Goal: Find contact information: Find contact information

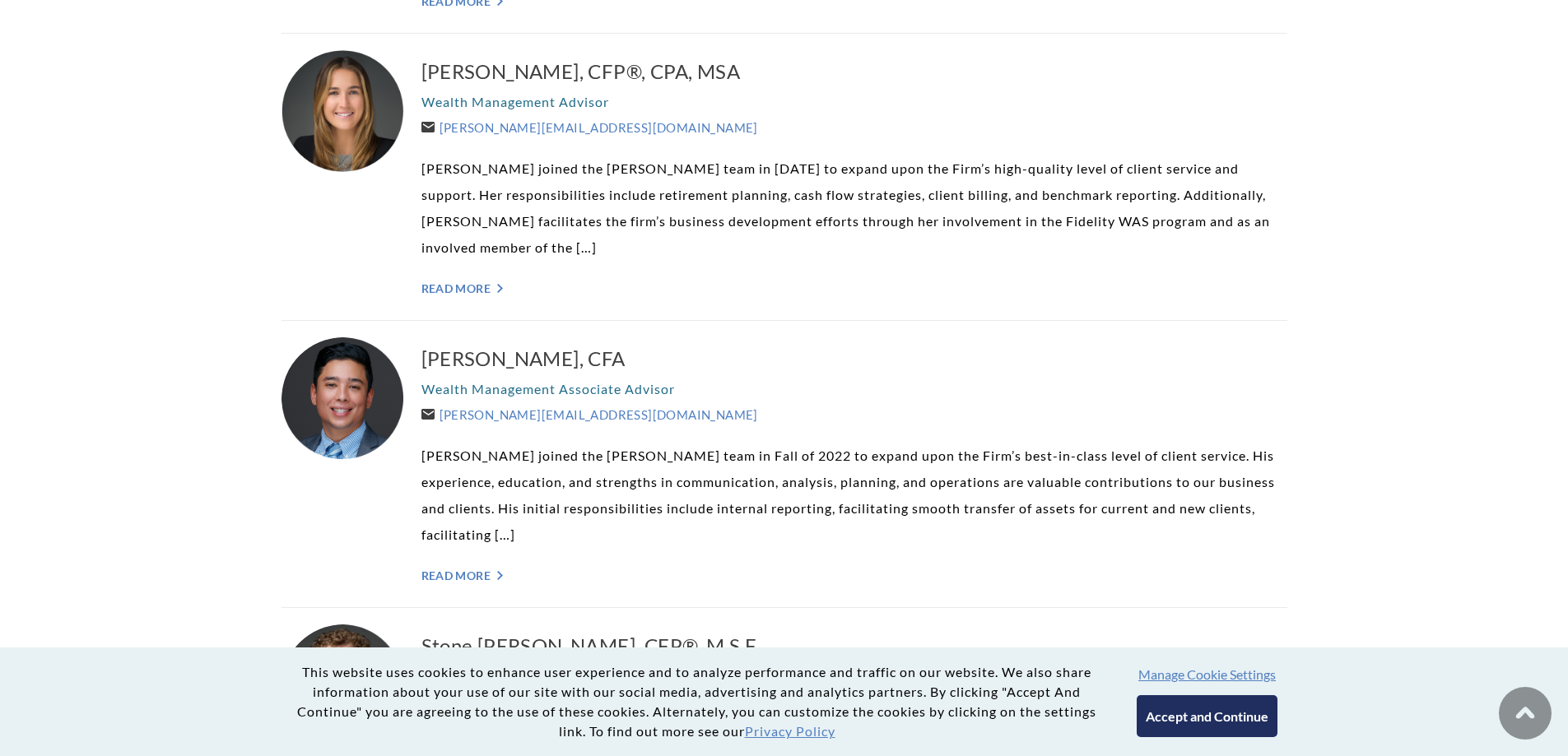
scroll to position [2551, 0]
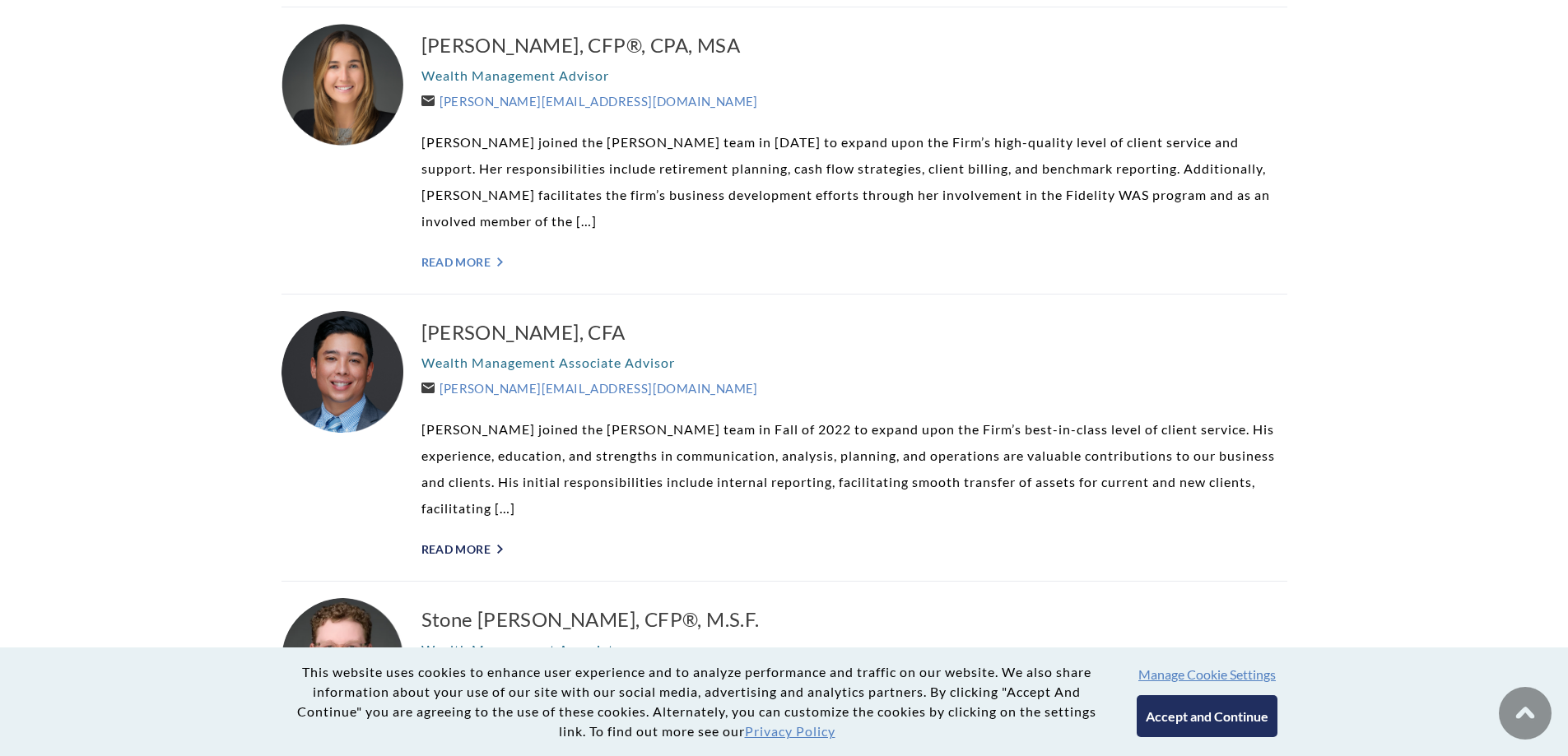
click at [496, 543] on link "Read More ">" at bounding box center [854, 549] width 866 height 14
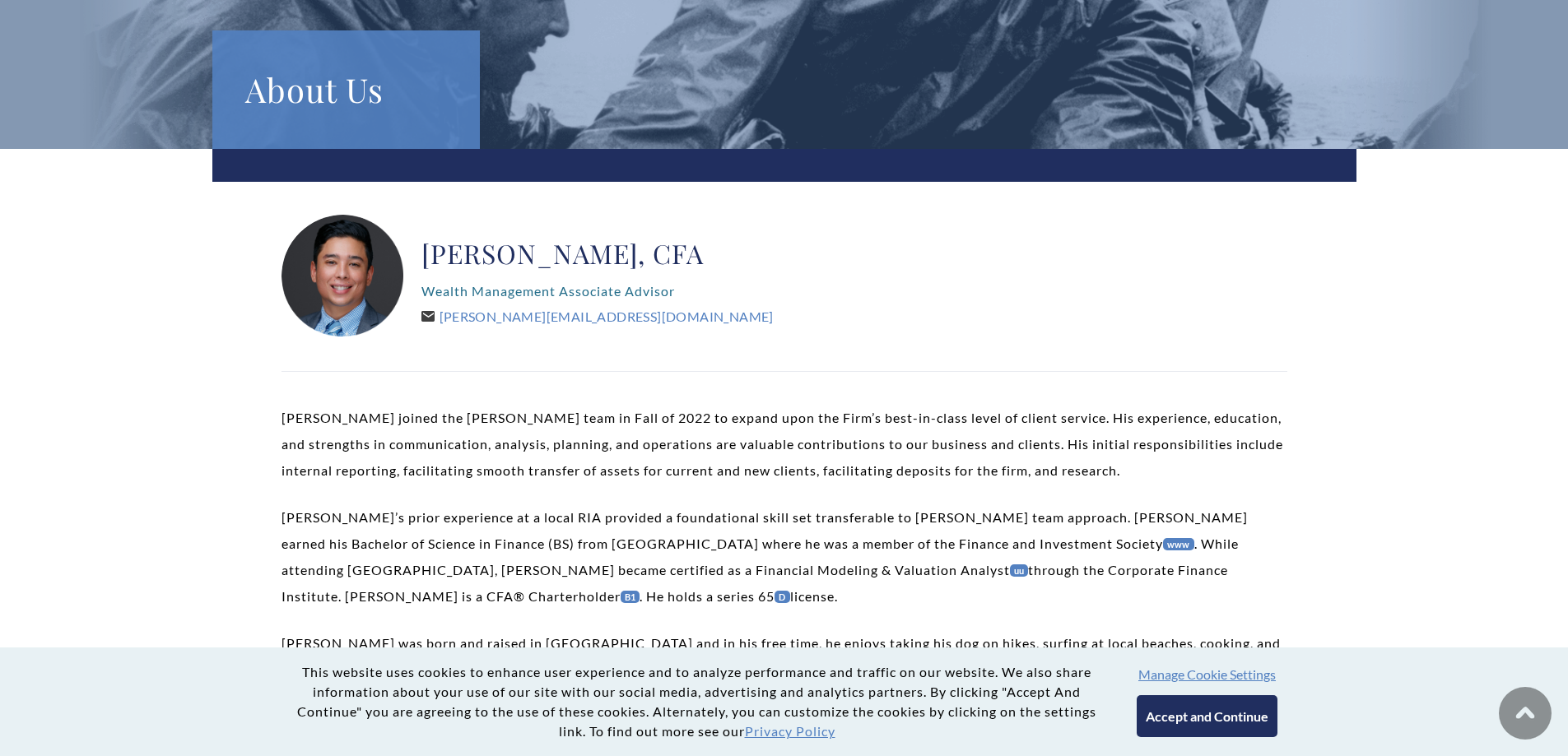
scroll to position [82, 0]
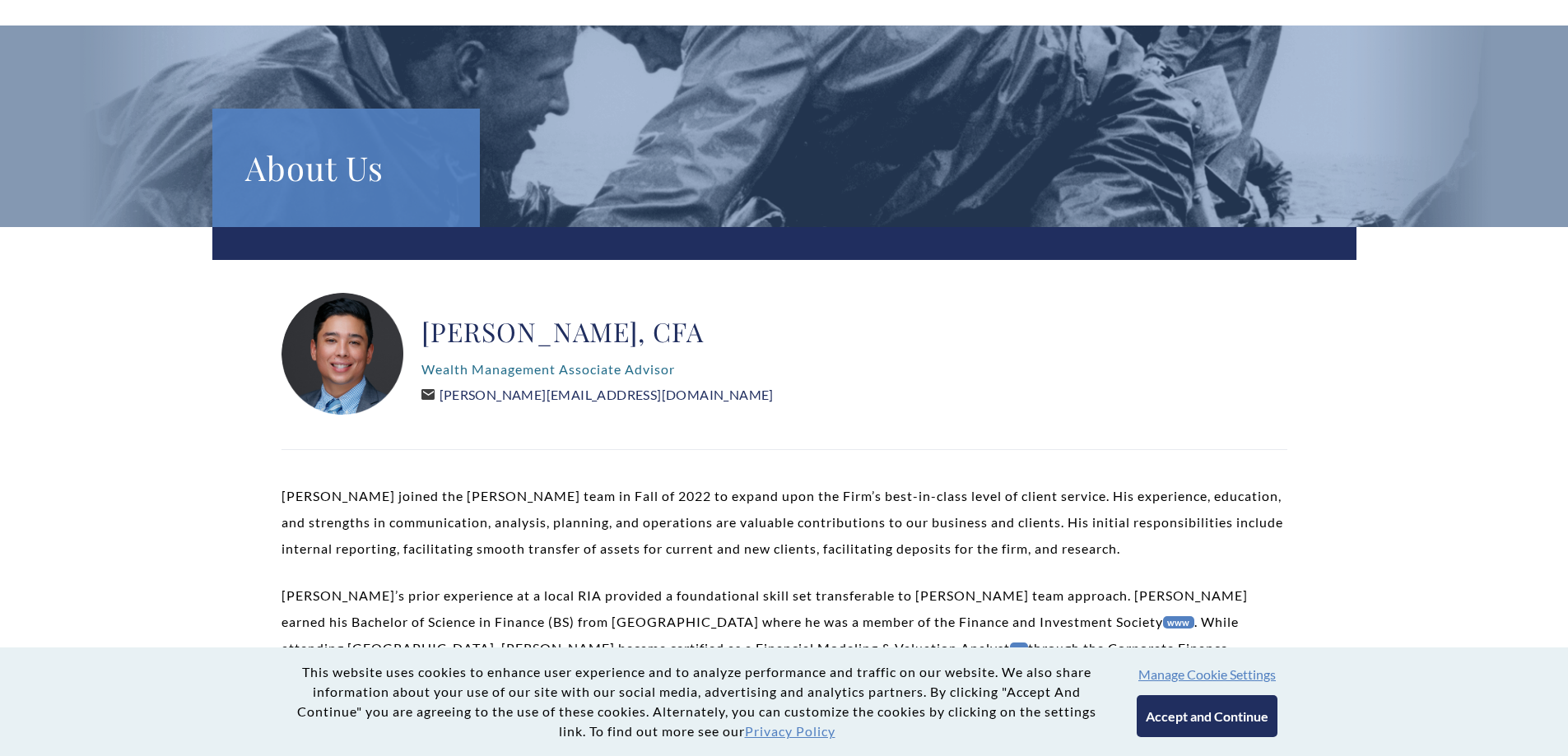
click at [529, 400] on link "[PERSON_NAME][EMAIL_ADDRESS][DOMAIN_NAME]" at bounding box center [597, 394] width 352 height 16
click at [476, 400] on link "[PERSON_NAME][EMAIL_ADDRESS][DOMAIN_NAME]" at bounding box center [597, 394] width 352 height 16
click at [422, 396] on icon at bounding box center [427, 395] width 13 height 11
click at [534, 393] on link "Marty@WeatherlyAssetMgt.com" at bounding box center [597, 394] width 352 height 16
click at [636, 393] on link "Marty@WeatherlyAssetMgt.com" at bounding box center [597, 394] width 352 height 16
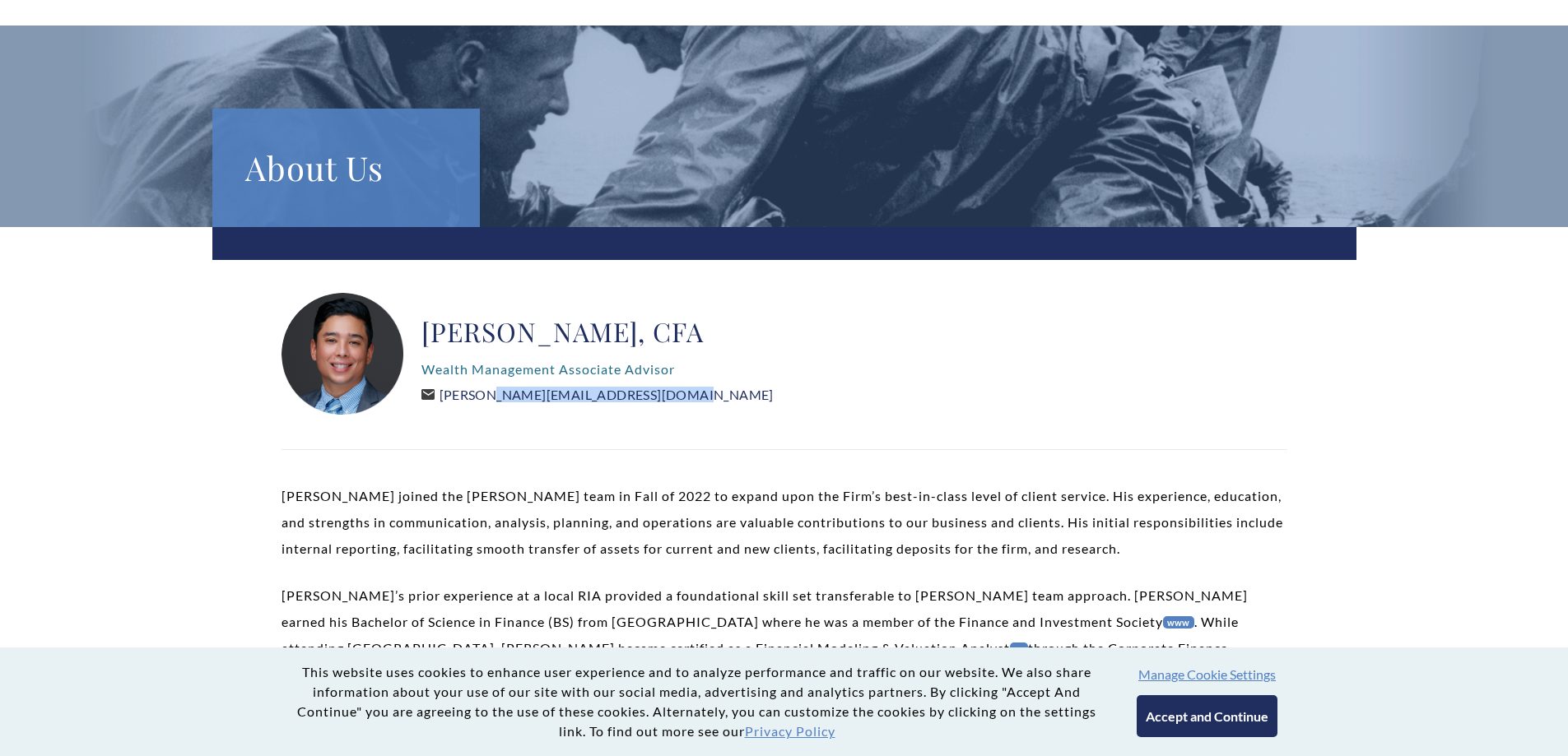
drag, startPoint x: 650, startPoint y: 396, endPoint x: 446, endPoint y: 398, distance: 204.0
click at [446, 398] on div "Marty Rascon, CFA Wealth Management Associate Advisor Marty@WeatherlyAssetMgt.c…" at bounding box center [597, 354] width 352 height 123
copy link "Marty@WeatherlyAssetMgt.com"
click at [748, 377] on div "Marty Rascon, CFA Wealth Management Associate Advisor Marty@WeatherlyAssetMgt.c…" at bounding box center [784, 354] width 1006 height 123
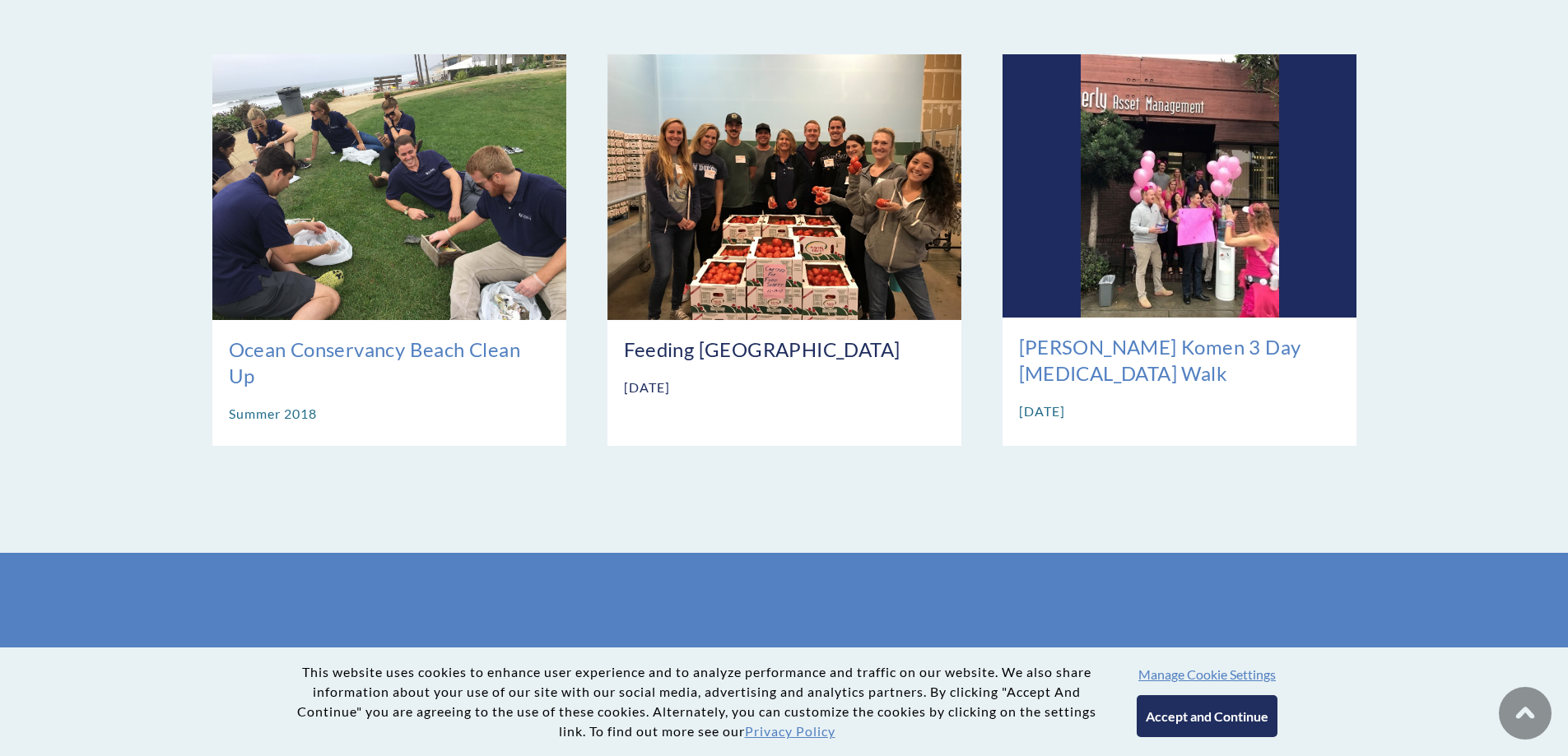
scroll to position [1481, 0]
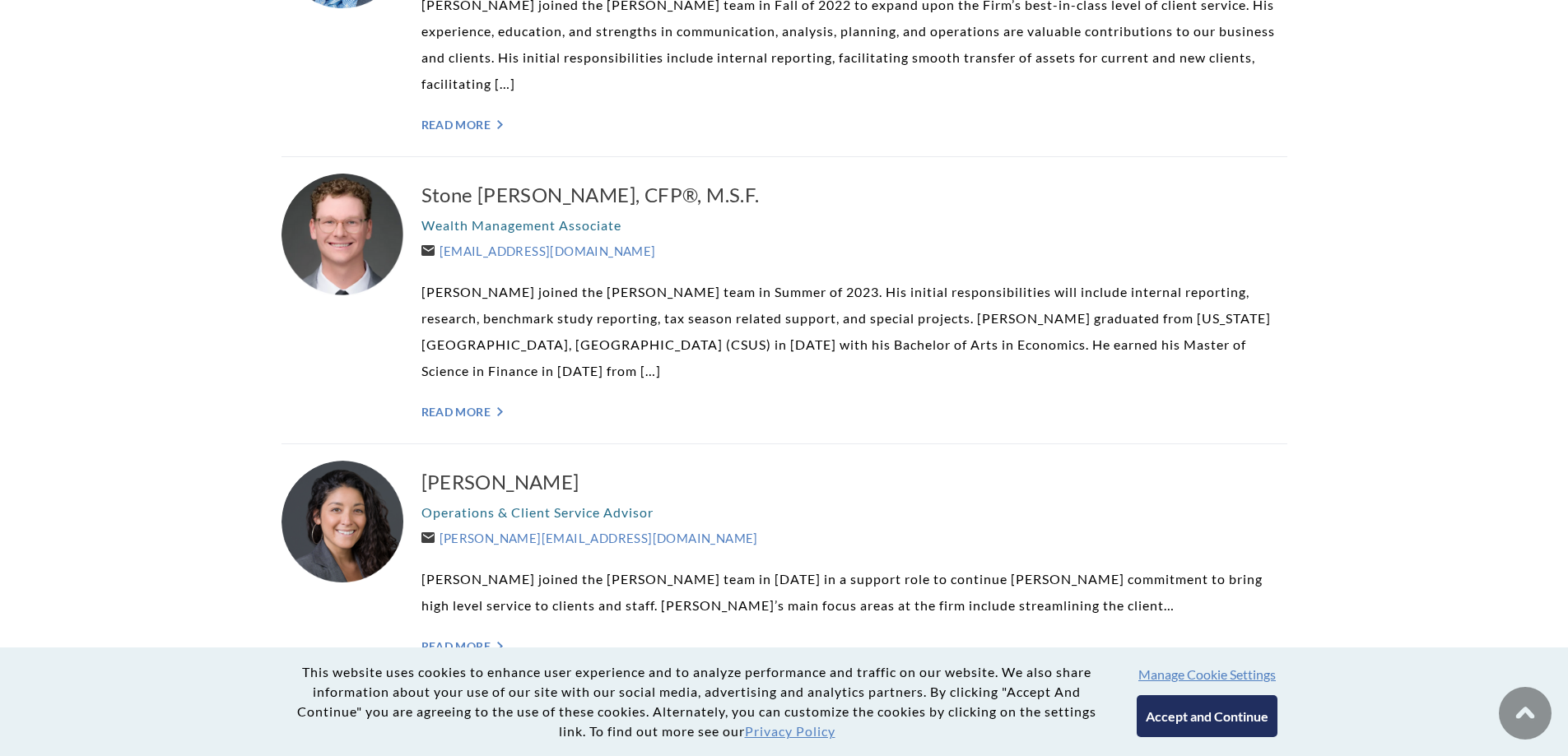
scroll to position [2962, 0]
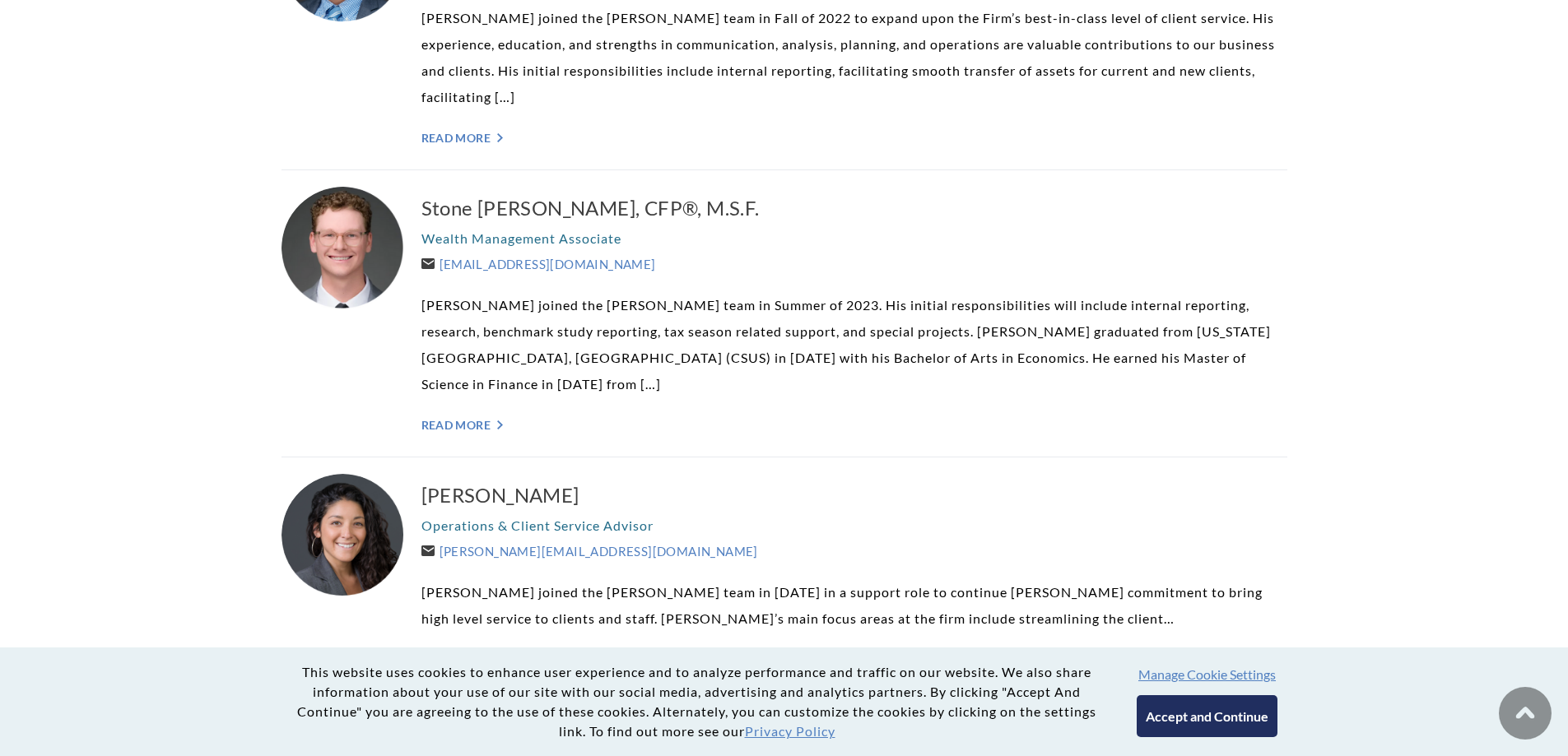
click at [483, 381] on div "Stone [PERSON_NAME], CFP®, M.S.F. Wealth Management Associate [EMAIL_ADDRESS][D…" at bounding box center [854, 314] width 866 height 254
click at [486, 418] on link "Read More ">" at bounding box center [854, 424] width 866 height 14
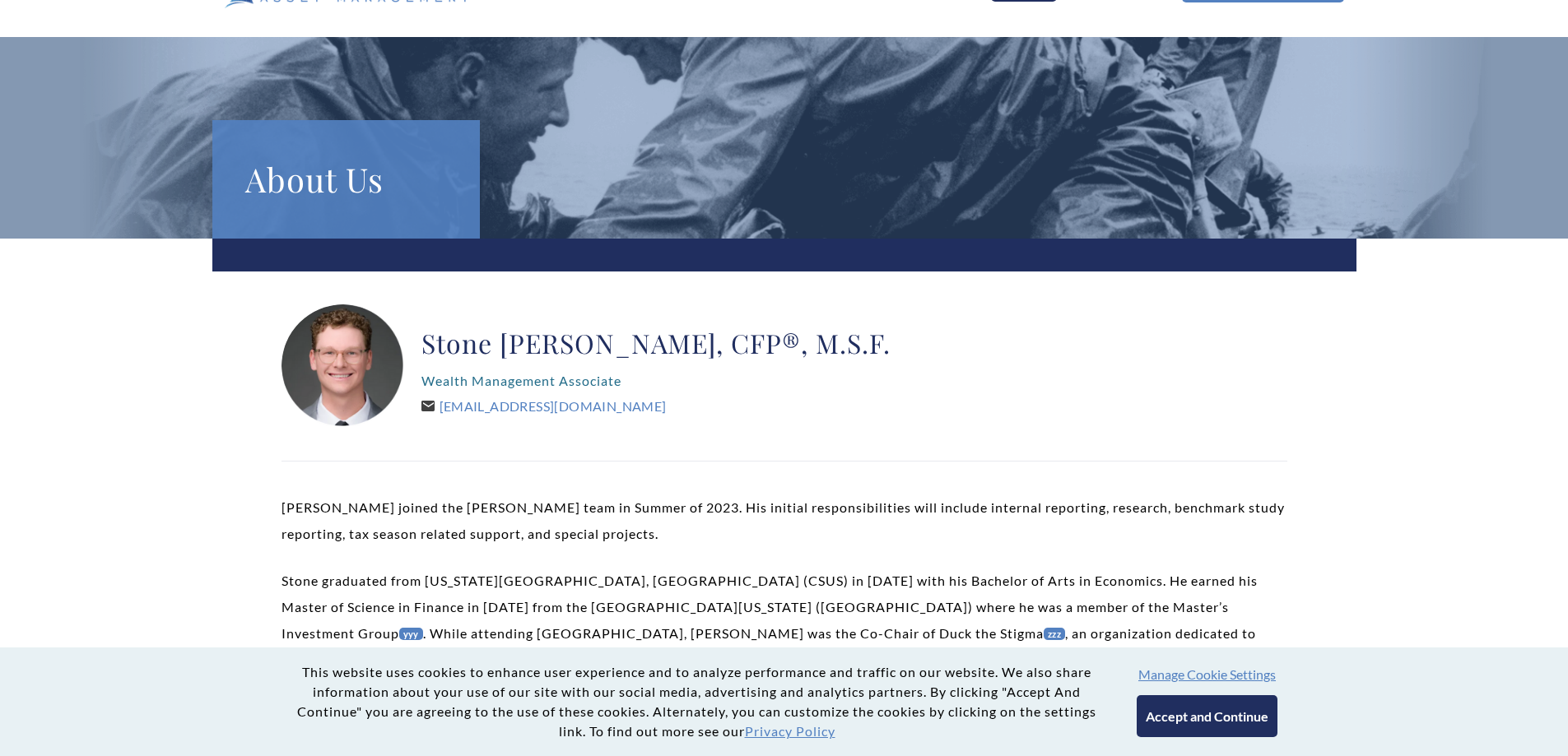
scroll to position [247, 0]
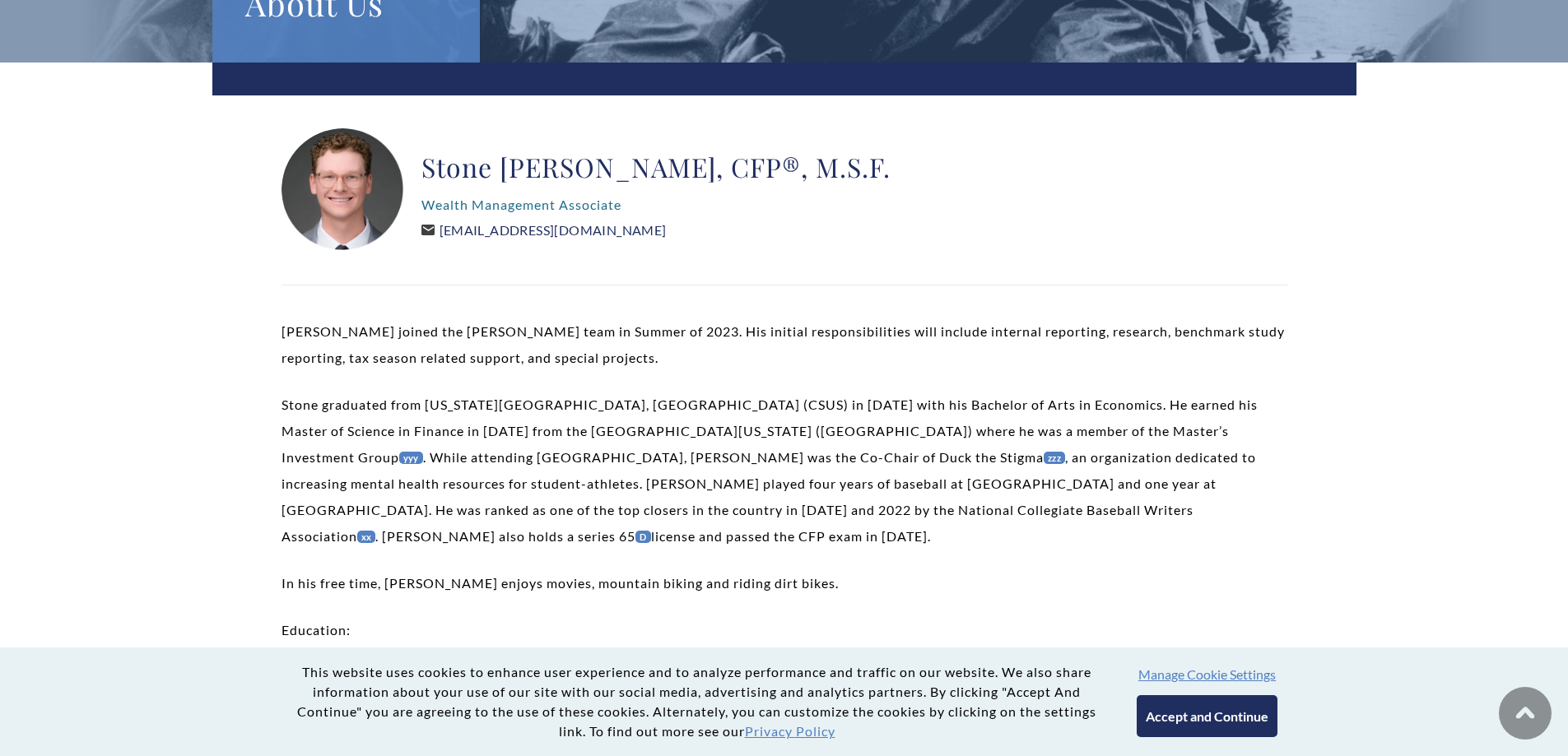
click at [583, 235] on link "[EMAIL_ADDRESS][DOMAIN_NAME]" at bounding box center [544, 230] width 245 height 16
drag, startPoint x: 650, startPoint y: 233, endPoint x: 442, endPoint y: 228, distance: 208.1
click at [442, 228] on div "Stone Churby, CFP®, M.S.F. Wealth Management Associate Stone@WeatherlyAssetMgt.…" at bounding box center [656, 190] width 469 height 123
copy link "[EMAIL_ADDRESS][DOMAIN_NAME]"
